Goal: Information Seeking & Learning: Learn about a topic

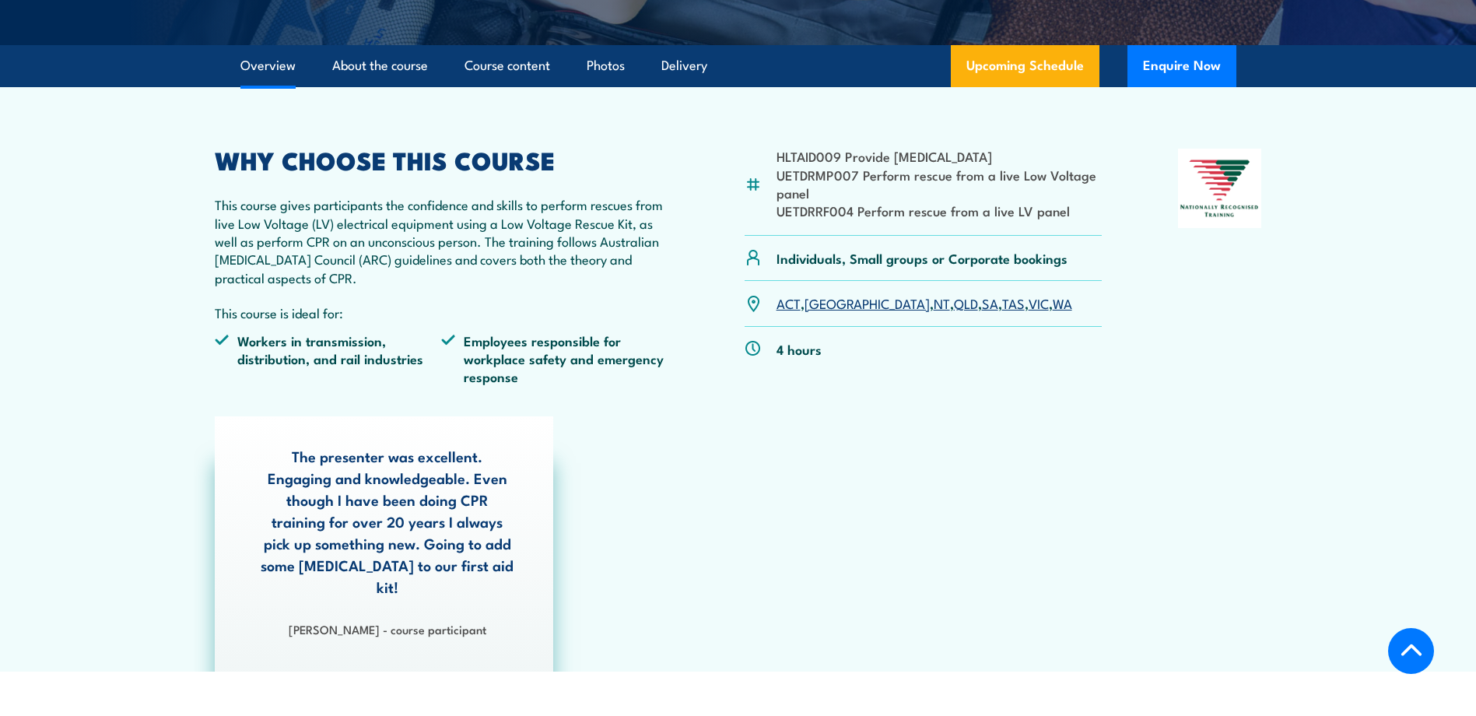
scroll to position [467, 0]
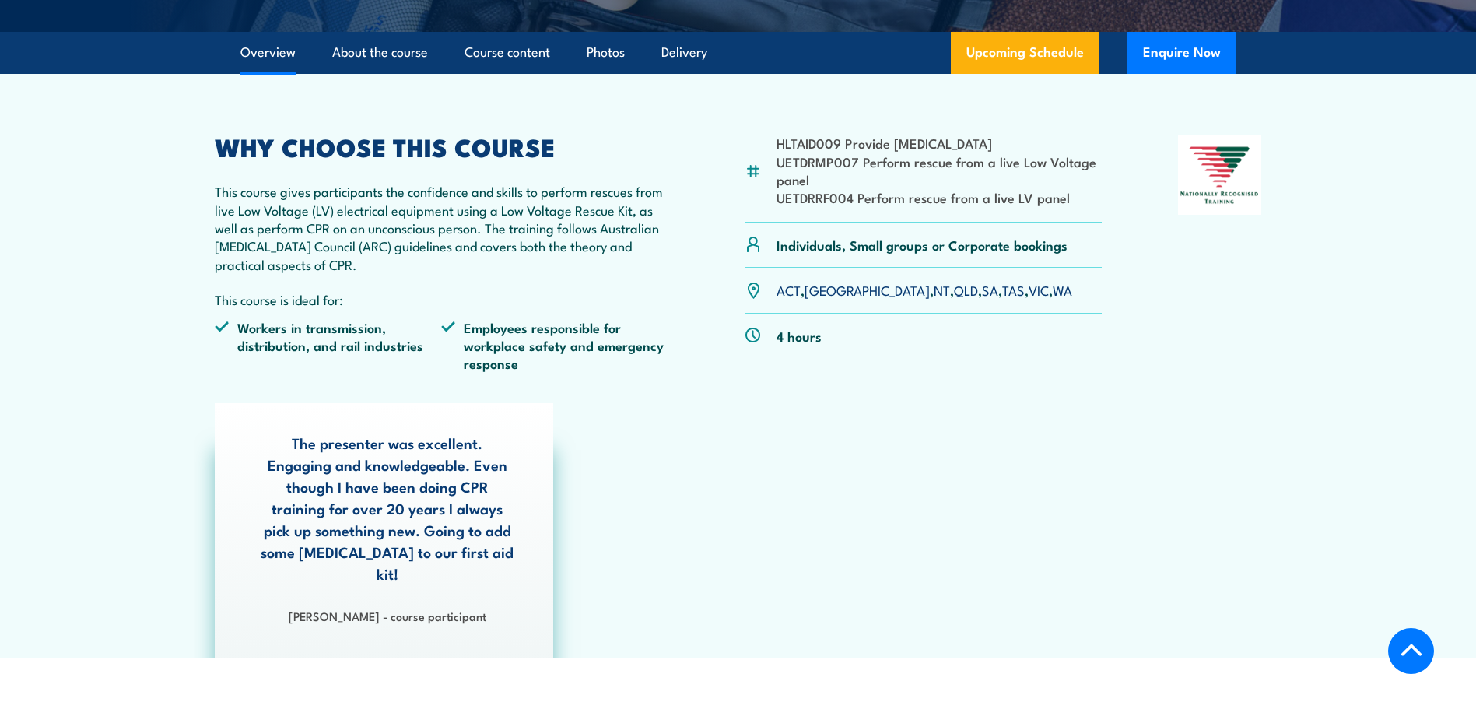
click at [1028, 296] on link "VIC" at bounding box center [1038, 289] width 20 height 19
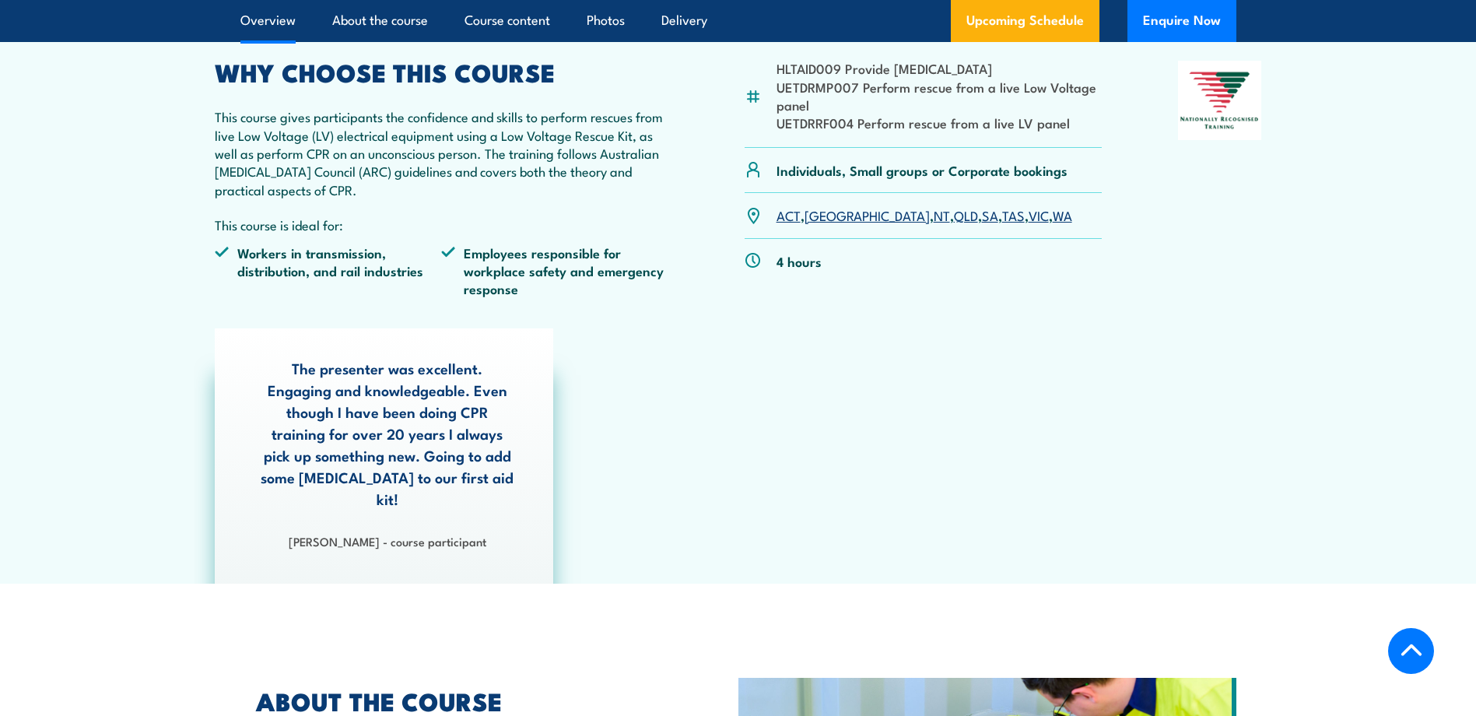
scroll to position [856, 0]
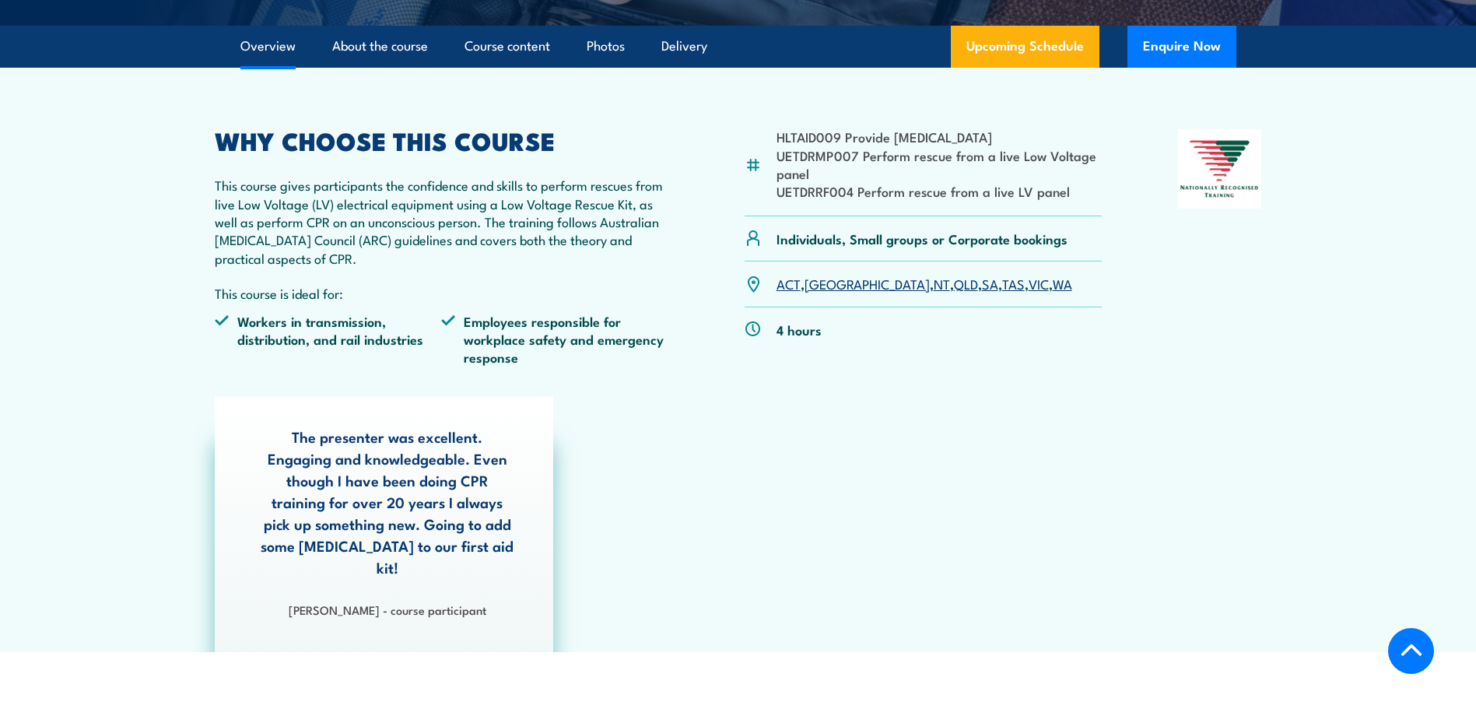
scroll to position [389, 0]
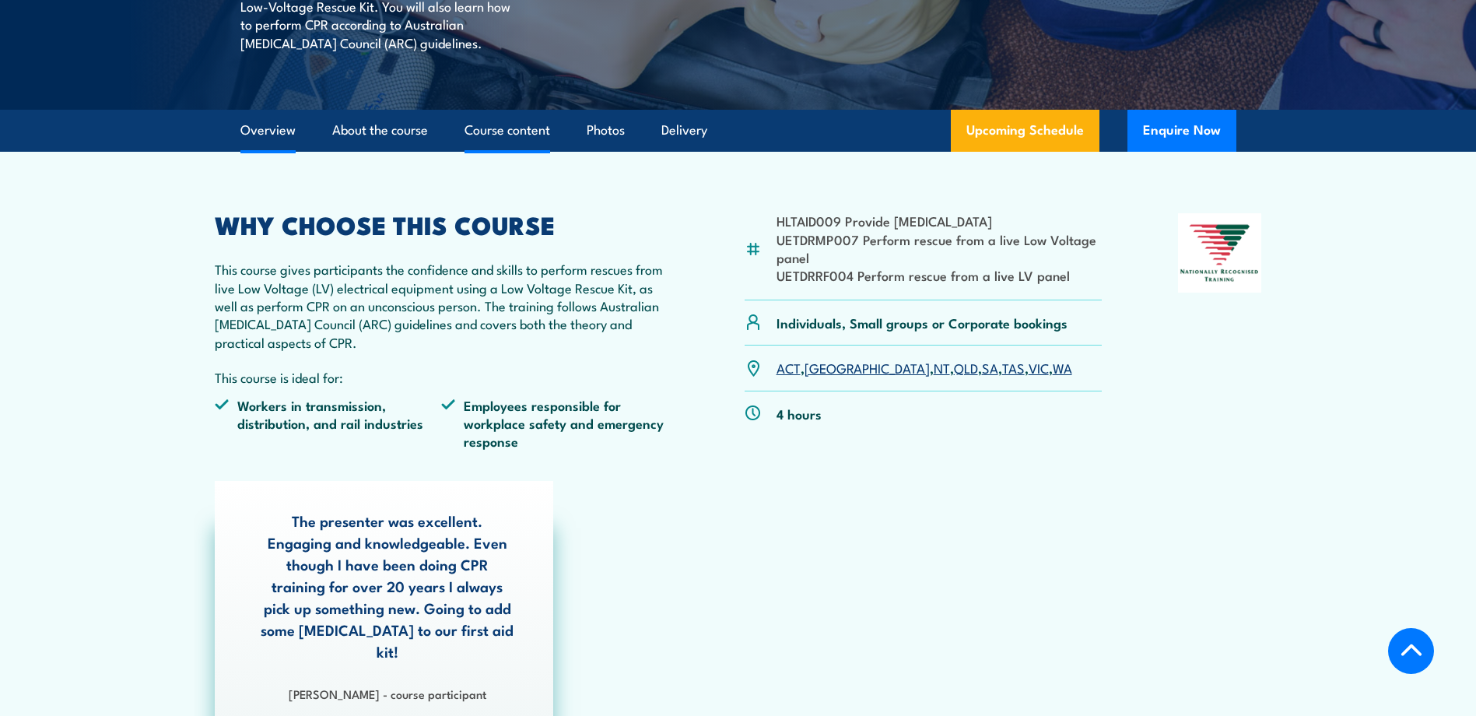
click at [518, 135] on link "Course content" at bounding box center [507, 130] width 86 height 41
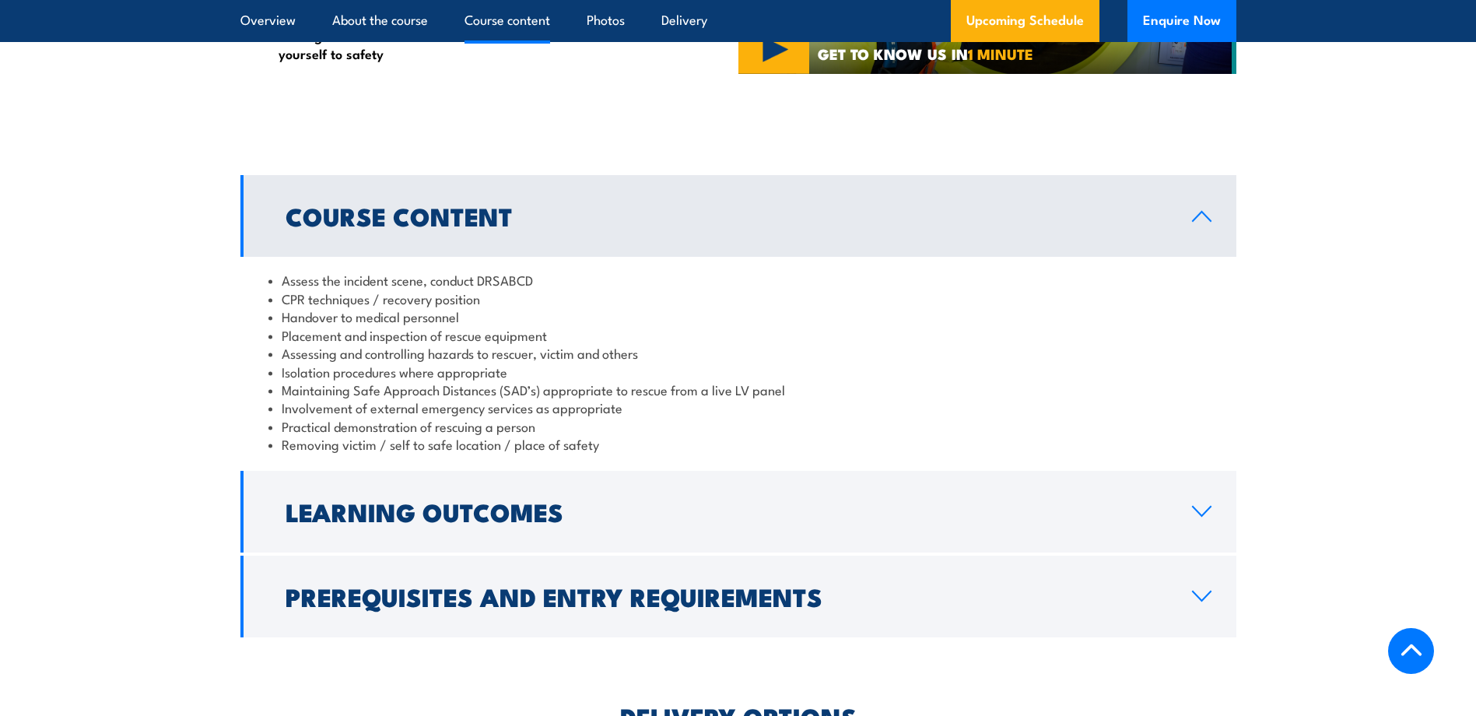
scroll to position [1470, 0]
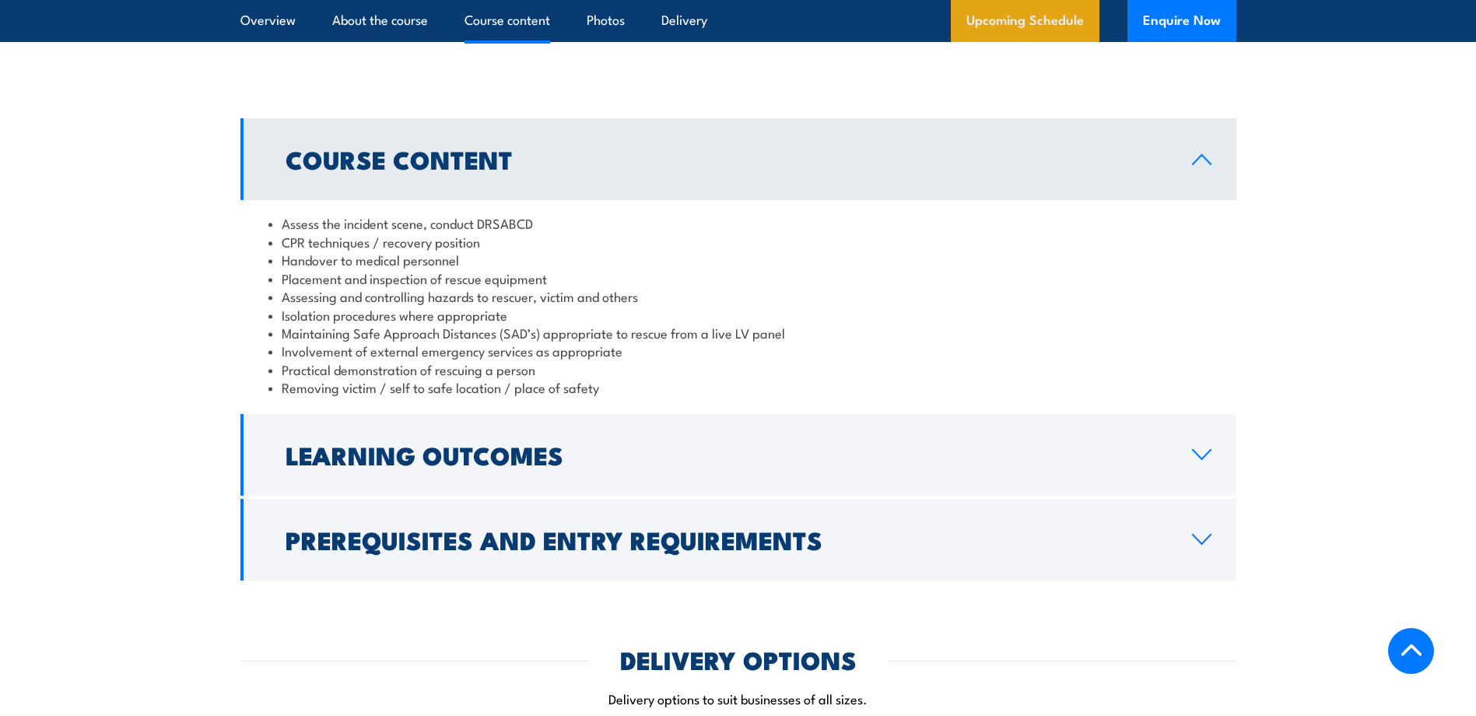
click at [1049, 30] on link "Upcoming Schedule" at bounding box center [1025, 21] width 149 height 42
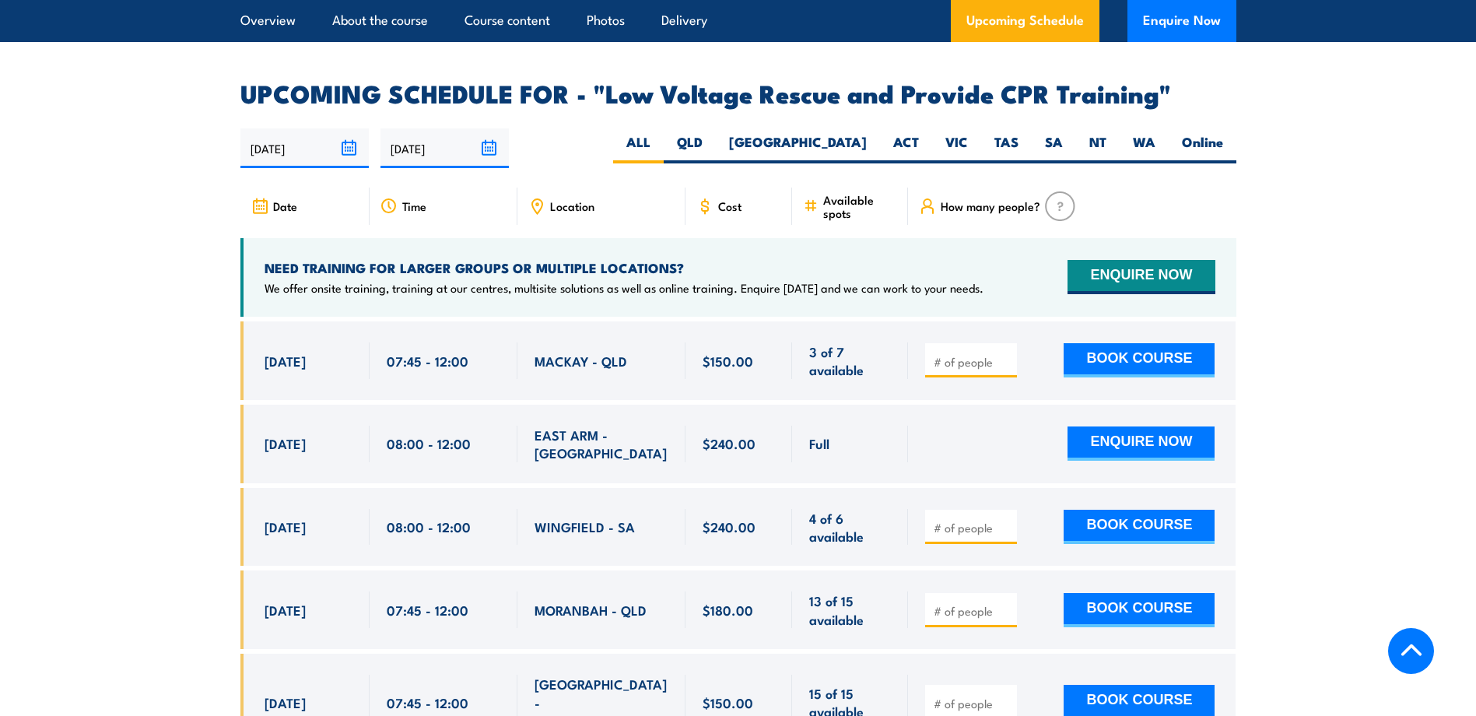
scroll to position [2696, 0]
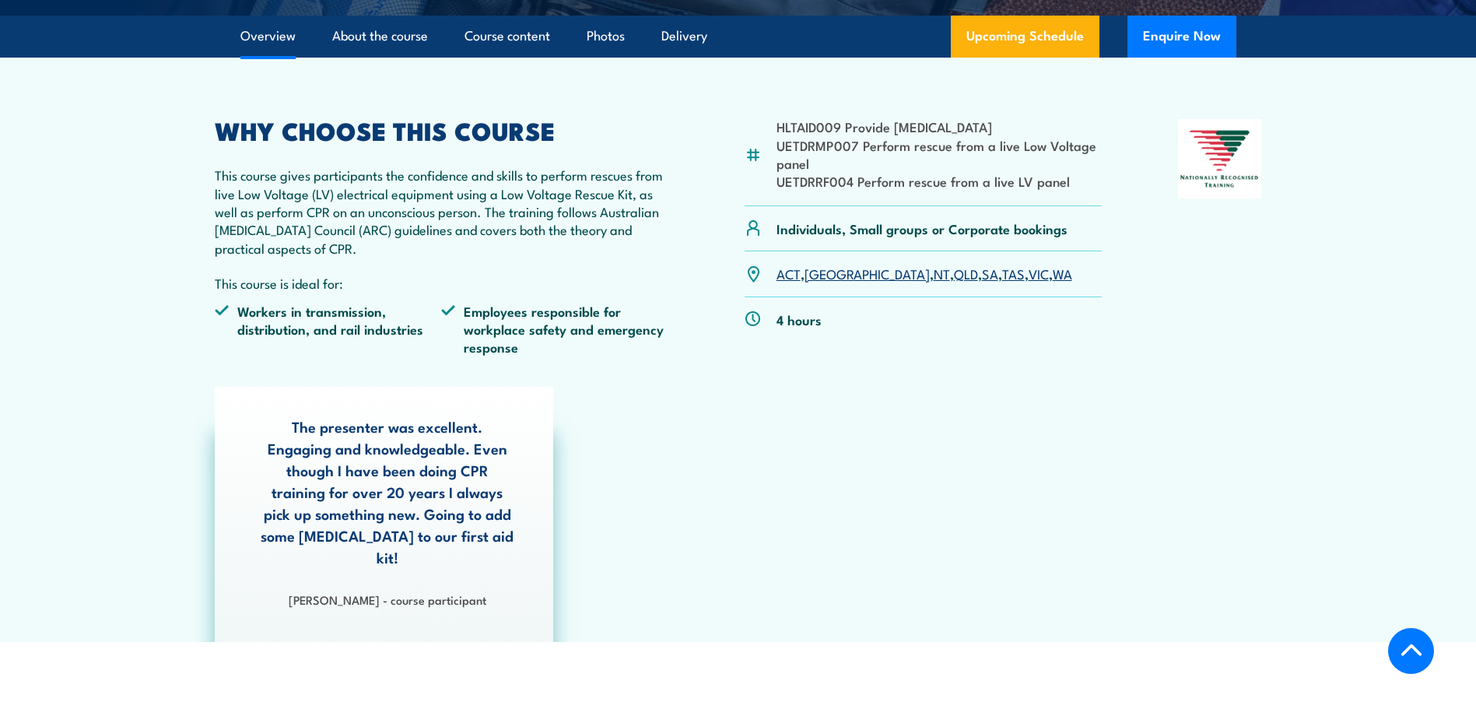
scroll to position [462, 0]
